Goal: Book appointment/travel/reservation

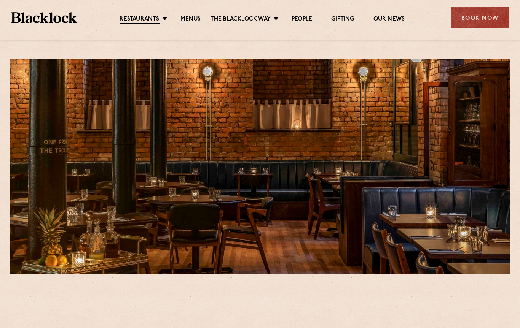
click at [75, 66] on div at bounding box center [260, 166] width 501 height 215
click at [186, 18] on link "Menus" at bounding box center [190, 20] width 21 height 8
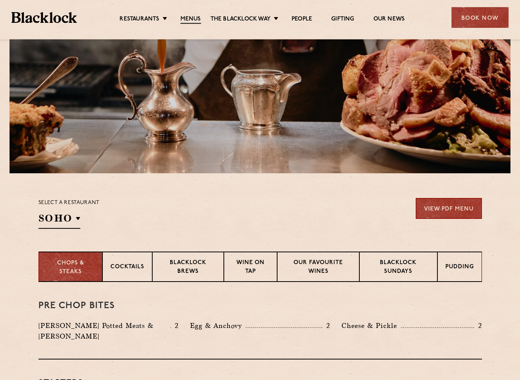
scroll to position [100, 0]
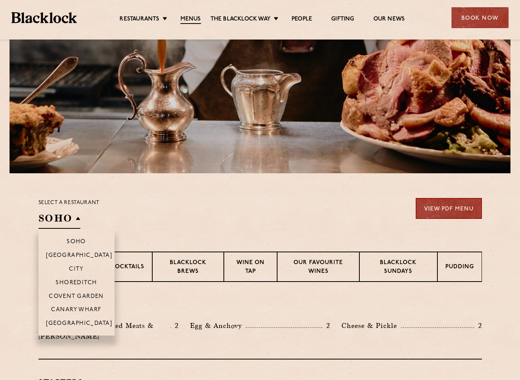
click at [61, 322] on p "[GEOGRAPHIC_DATA]" at bounding box center [79, 324] width 67 height 7
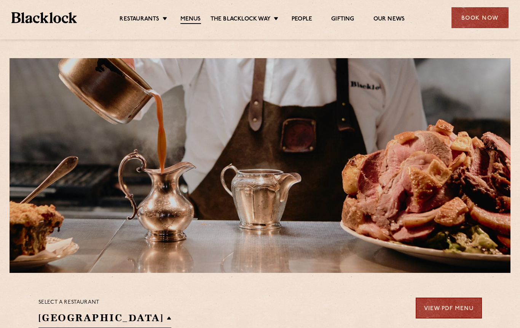
scroll to position [0, 0]
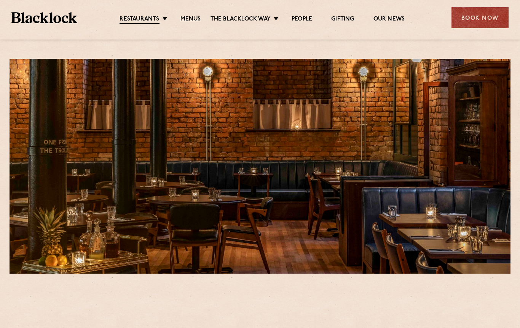
click at [194, 23] on link "Menus" at bounding box center [190, 20] width 21 height 8
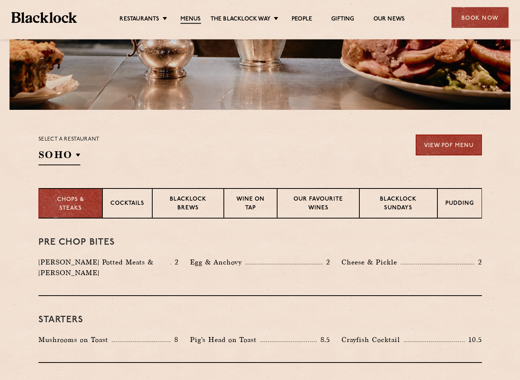
scroll to position [164, 0]
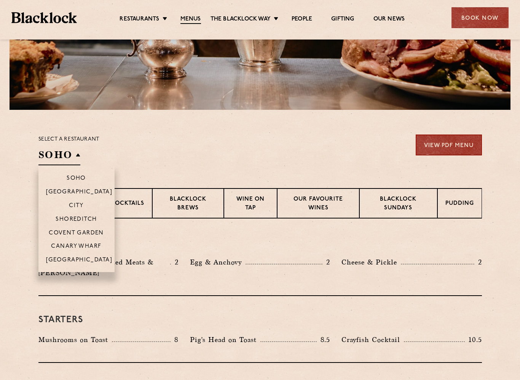
click at [62, 259] on p "[GEOGRAPHIC_DATA]" at bounding box center [79, 260] width 67 height 7
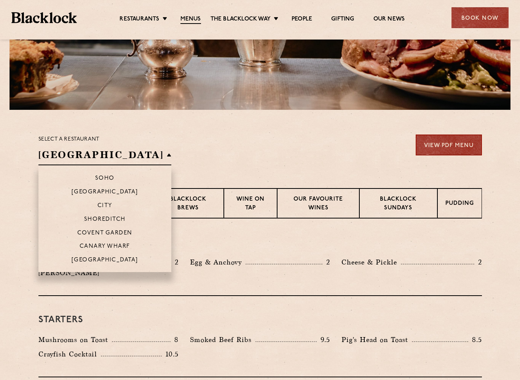
click at [80, 258] on p "[GEOGRAPHIC_DATA]" at bounding box center [105, 260] width 67 height 7
click at [82, 259] on p "[GEOGRAPHIC_DATA]" at bounding box center [105, 260] width 67 height 7
click at [84, 257] on p "[GEOGRAPHIC_DATA]" at bounding box center [105, 260] width 67 height 7
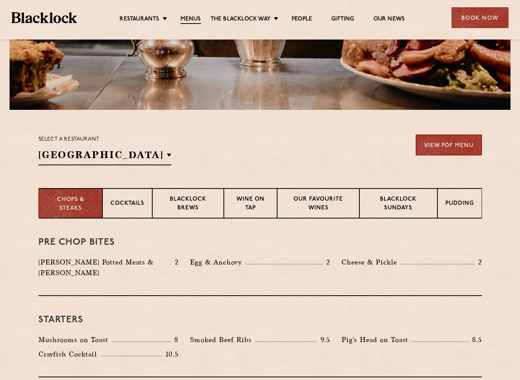
click at [17, 214] on section "Chops & Steaks Cocktails Blacklock Brews Wine on Tap Our favourite wines Blackl…" at bounding box center [260, 203] width 520 height 30
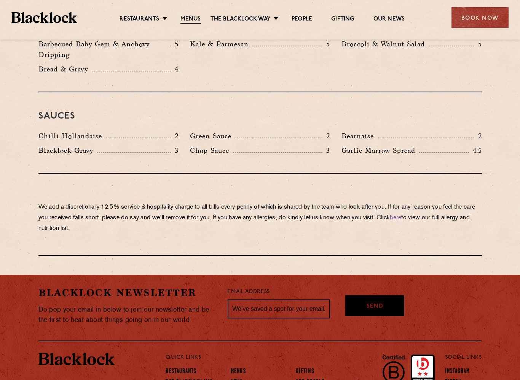
scroll to position [1225, 0]
click at [479, 19] on div "Book Now" at bounding box center [479, 17] width 57 height 21
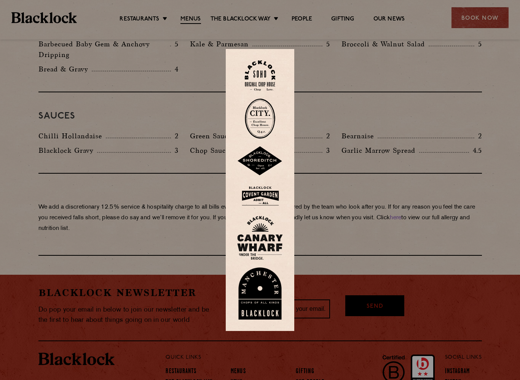
click at [264, 286] on img at bounding box center [260, 294] width 46 height 52
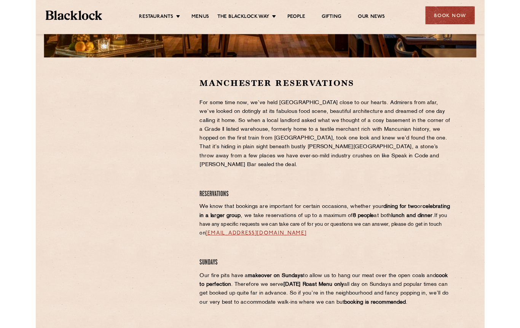
scroll to position [229, 0]
